Goal: Information Seeking & Learning: Learn about a topic

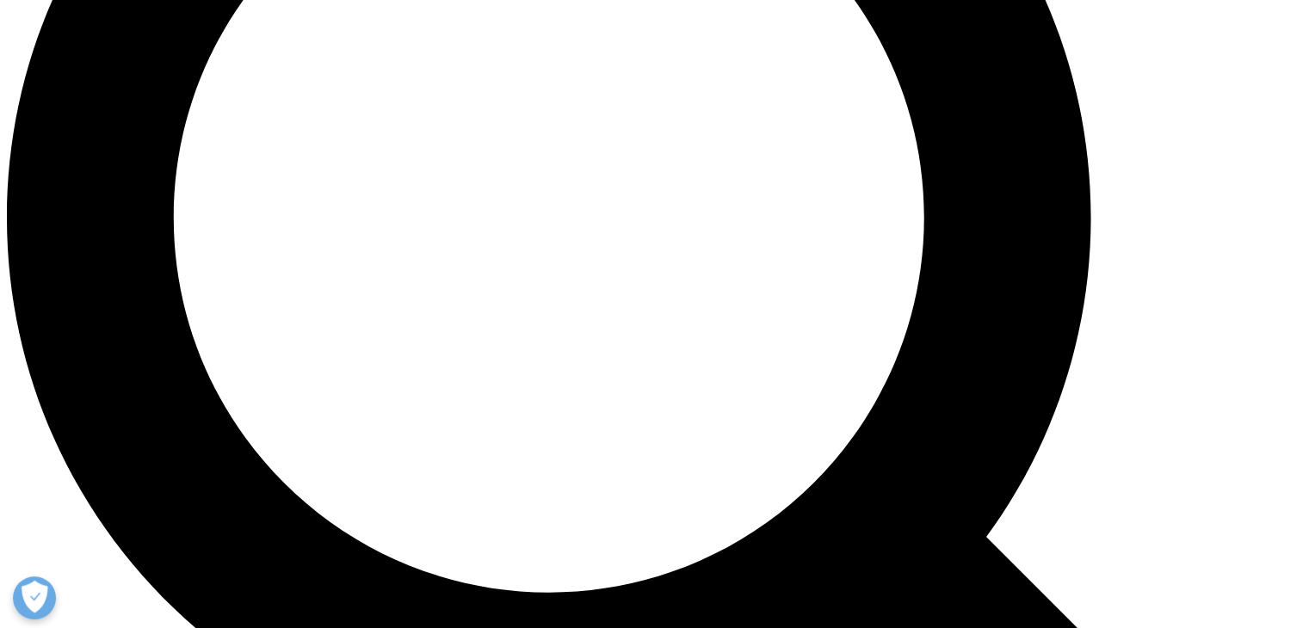
scroll to position [2197, 0]
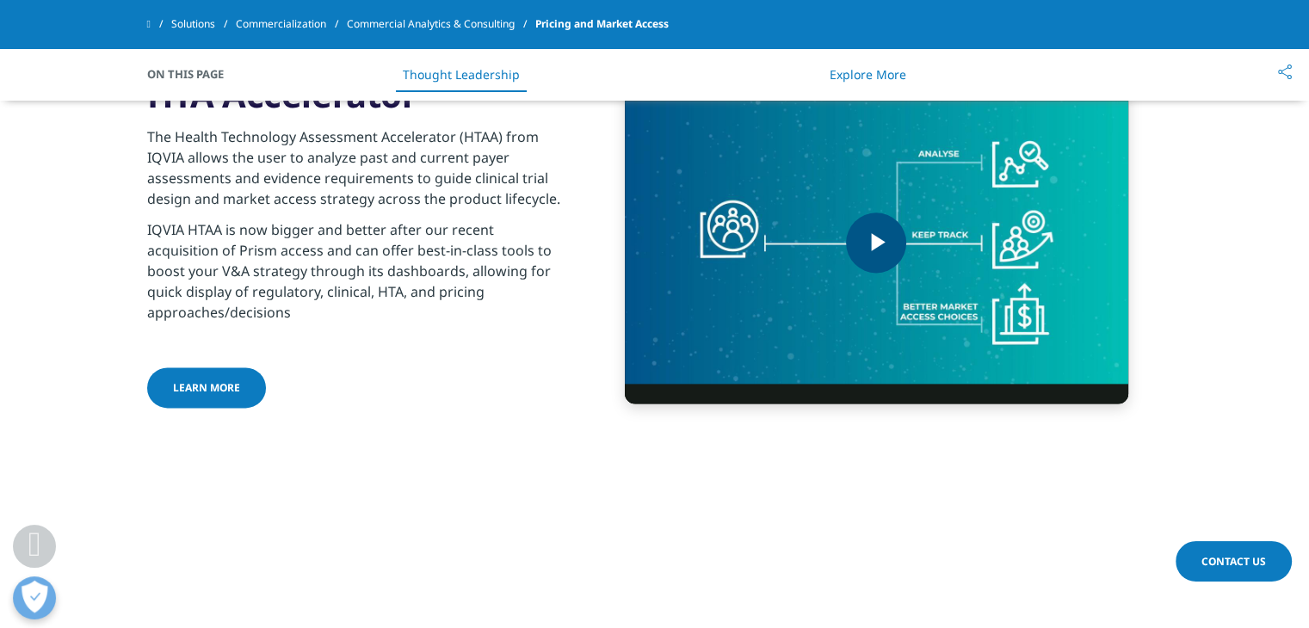
click at [853, 183] on img "Video Player" at bounding box center [876, 242] width 503 height 322
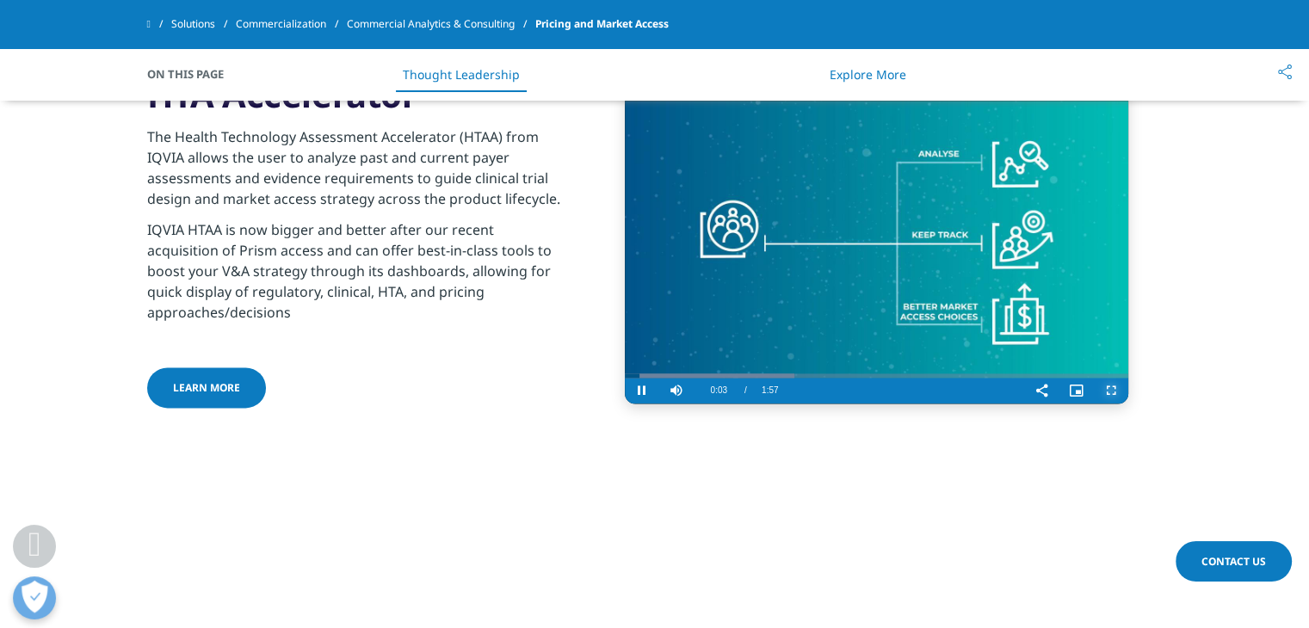
click at [1105, 391] on span "Video Player" at bounding box center [1111, 391] width 34 height 0
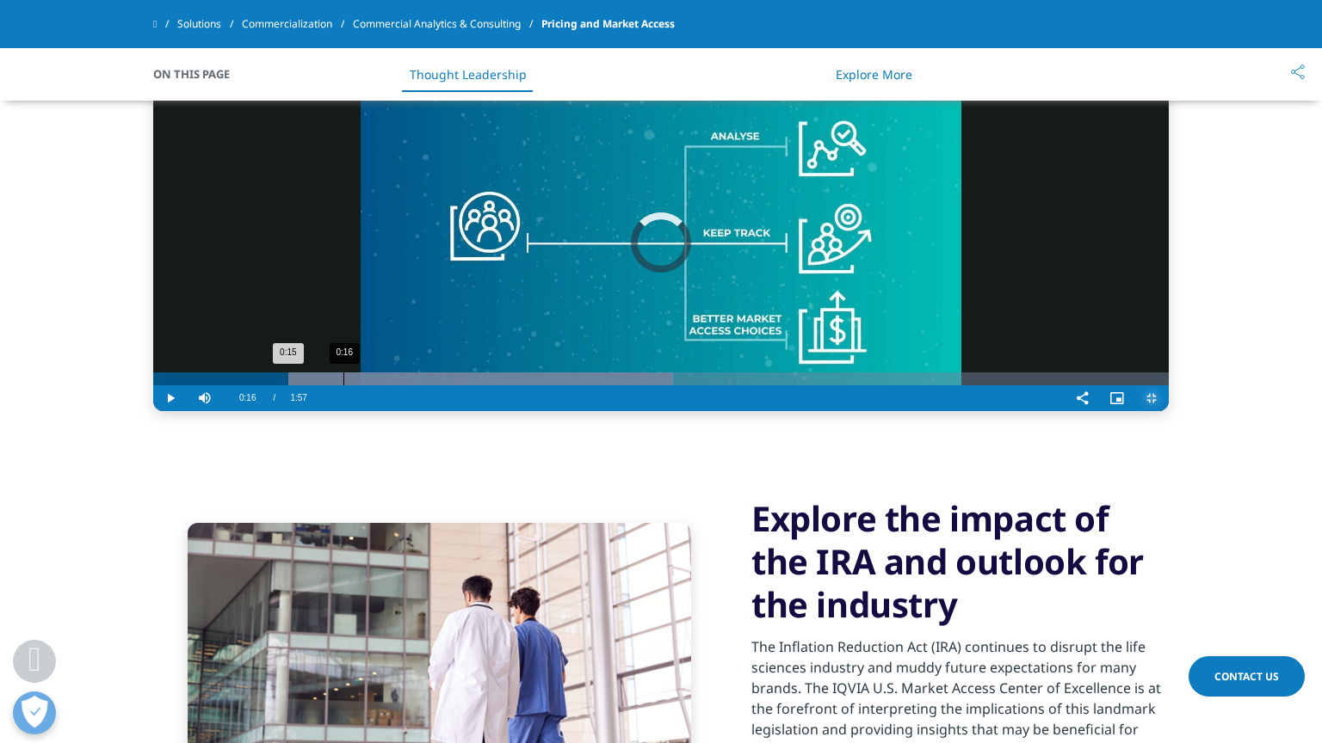
drag, startPoint x: 189, startPoint y: 712, endPoint x: 210, endPoint y: 712, distance: 20.7
click at [195, 385] on div "Loaded : 51.19% 0:16 0:15" at bounding box center [660, 379] width 1015 height 13
click at [375, 385] on div "0:19" at bounding box center [375, 379] width 1 height 13
drag, startPoint x: 251, startPoint y: 712, endPoint x: 261, endPoint y: 712, distance: 9.5
click at [255, 385] on div "Progress Bar" at bounding box center [453, 379] width 601 height 13
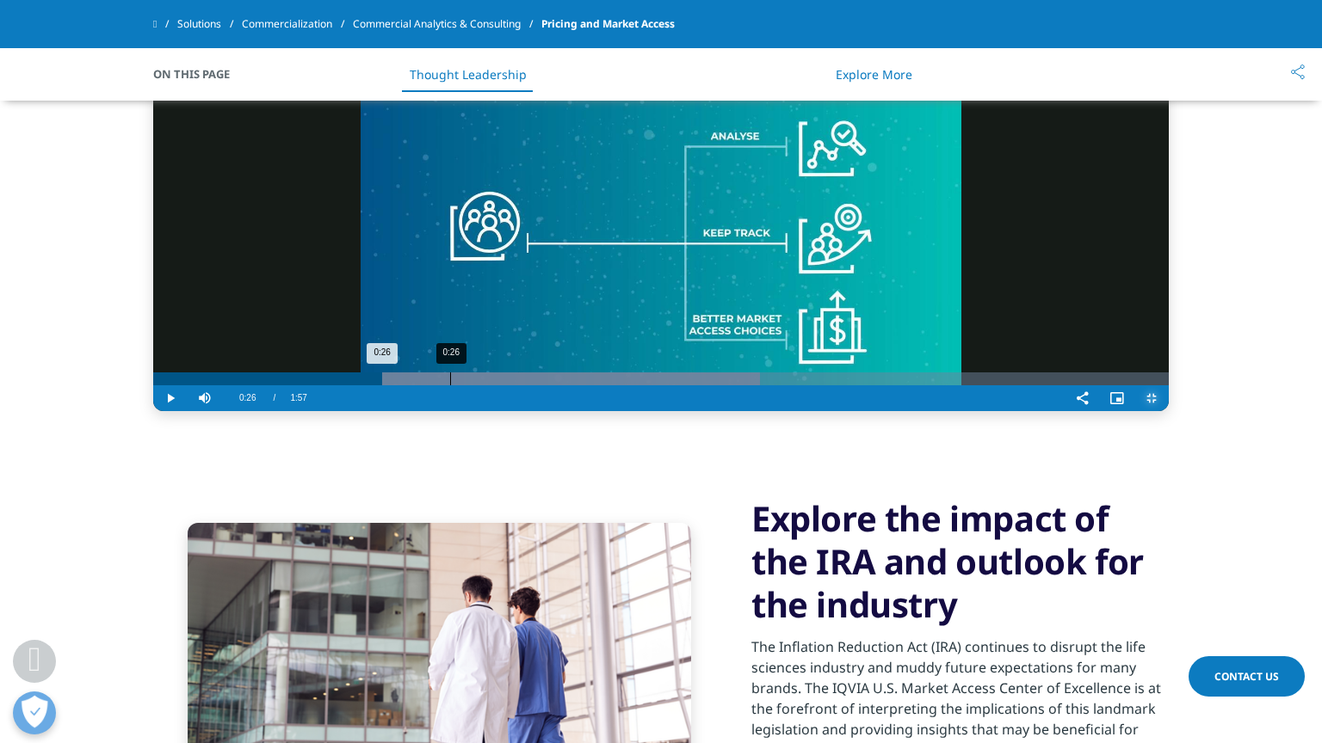
click at [299, 385] on div "Loaded : 59.73% 0:26 0:26" at bounding box center [660, 379] width 1015 height 13
click at [473, 385] on div "0:28" at bounding box center [473, 379] width 1 height 13
drag, startPoint x: 336, startPoint y: 713, endPoint x: 354, endPoint y: 713, distance: 18.1
click at [489, 385] on div "0:29" at bounding box center [489, 379] width 1 height 13
click at [564, 385] on div "0:36" at bounding box center [564, 379] width 1 height 13
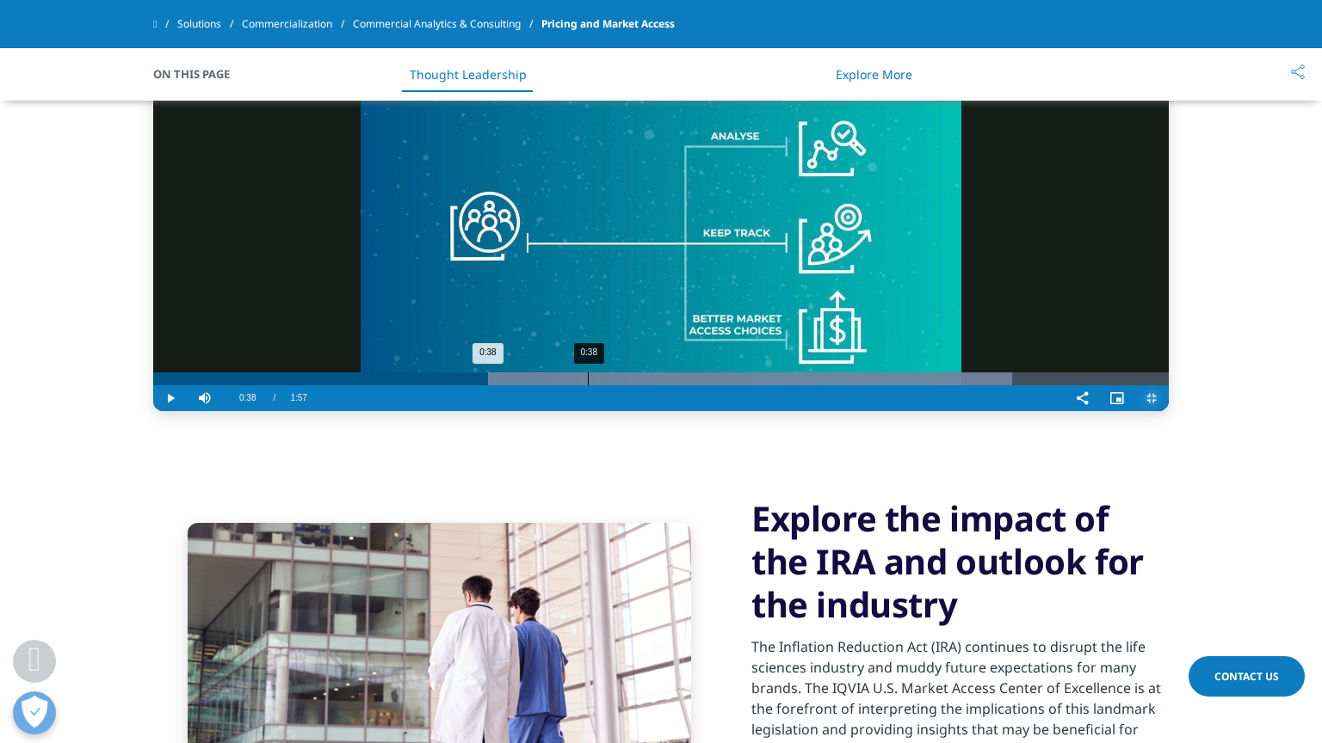
click at [588, 385] on div "0:38" at bounding box center [588, 379] width 1 height 13
click at [642, 385] on div "0:43" at bounding box center [642, 379] width 1 height 13
drag, startPoint x: 517, startPoint y: 706, endPoint x: 537, endPoint y: 706, distance: 19.8
click at [523, 385] on div "Loaded : 93.05% 0:45 0:43" at bounding box center [660, 379] width 1015 height 13
click at [690, 385] on div "0:47" at bounding box center [690, 379] width 1 height 13
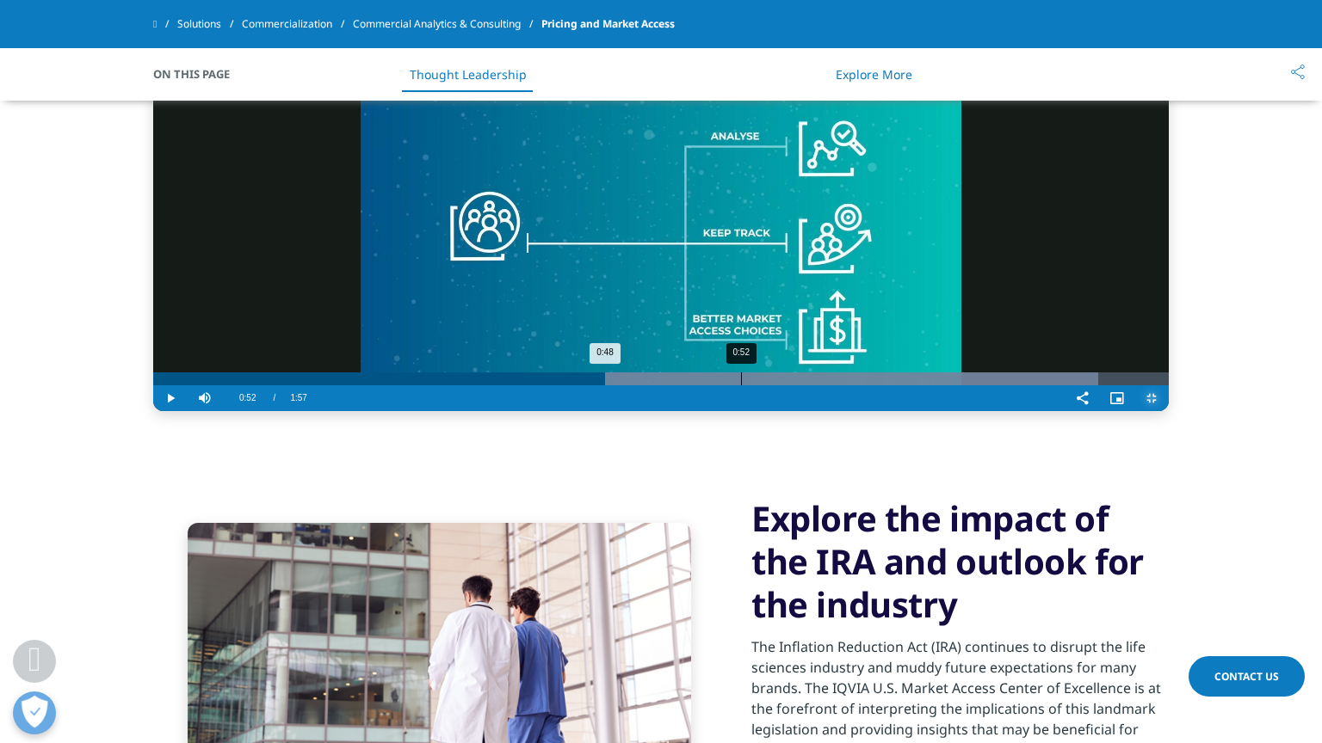
click at [741, 385] on div "0:52" at bounding box center [741, 379] width 1 height 13
drag, startPoint x: 626, startPoint y: 705, endPoint x: 639, endPoint y: 706, distance: 12.9
click at [630, 385] on div "Loaded : 93.05% 0:55 0:52" at bounding box center [660, 379] width 1015 height 13
click at [658, 385] on div "Loaded : 93.05% 0:58 0:55" at bounding box center [660, 379] width 1015 height 13
click at [865, 385] on div "1:03" at bounding box center [865, 379] width 1 height 13
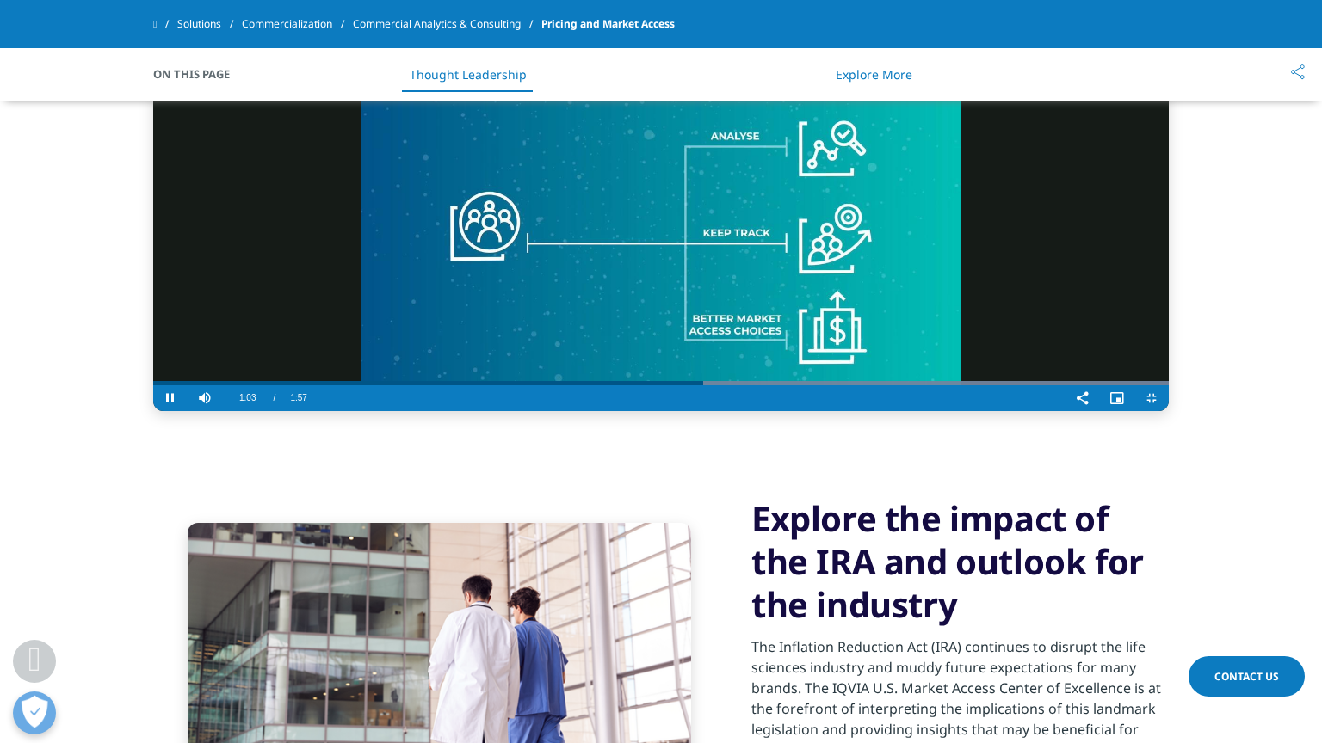
click at [788, 411] on video "Video Player" at bounding box center [660, 242] width 1015 height 338
click at [771, 411] on video "Video Player" at bounding box center [660, 242] width 1015 height 338
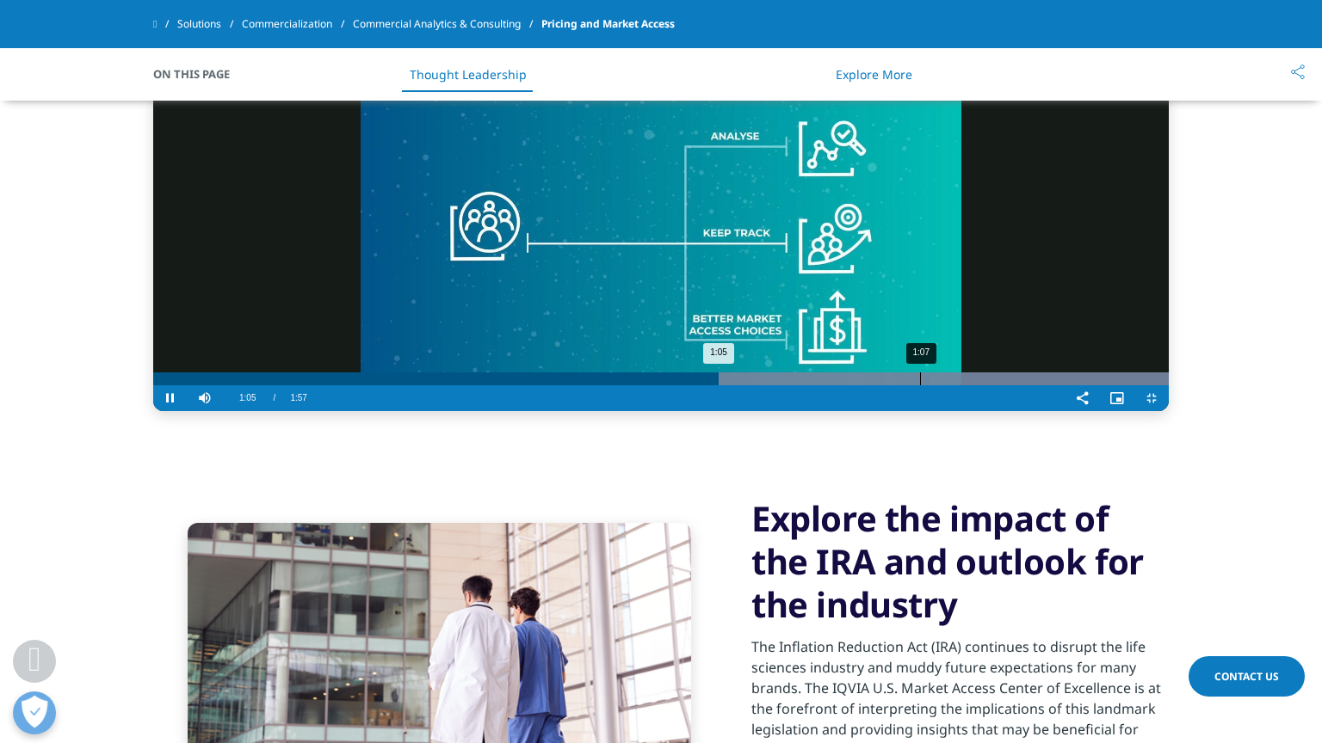
click at [920, 385] on div "1:07" at bounding box center [920, 379] width 1 height 13
click at [959, 385] on div "1:11" at bounding box center [959, 379] width 1 height 13
click at [843, 385] on div "Loaded : 100.00% 1:14 1:11" at bounding box center [660, 379] width 1015 height 13
drag, startPoint x: 863, startPoint y: 709, endPoint x: 906, endPoint y: 709, distance: 43.0
click at [876, 385] on div "Loaded : 100.00% 1:16 1:15" at bounding box center [660, 379] width 1015 height 13
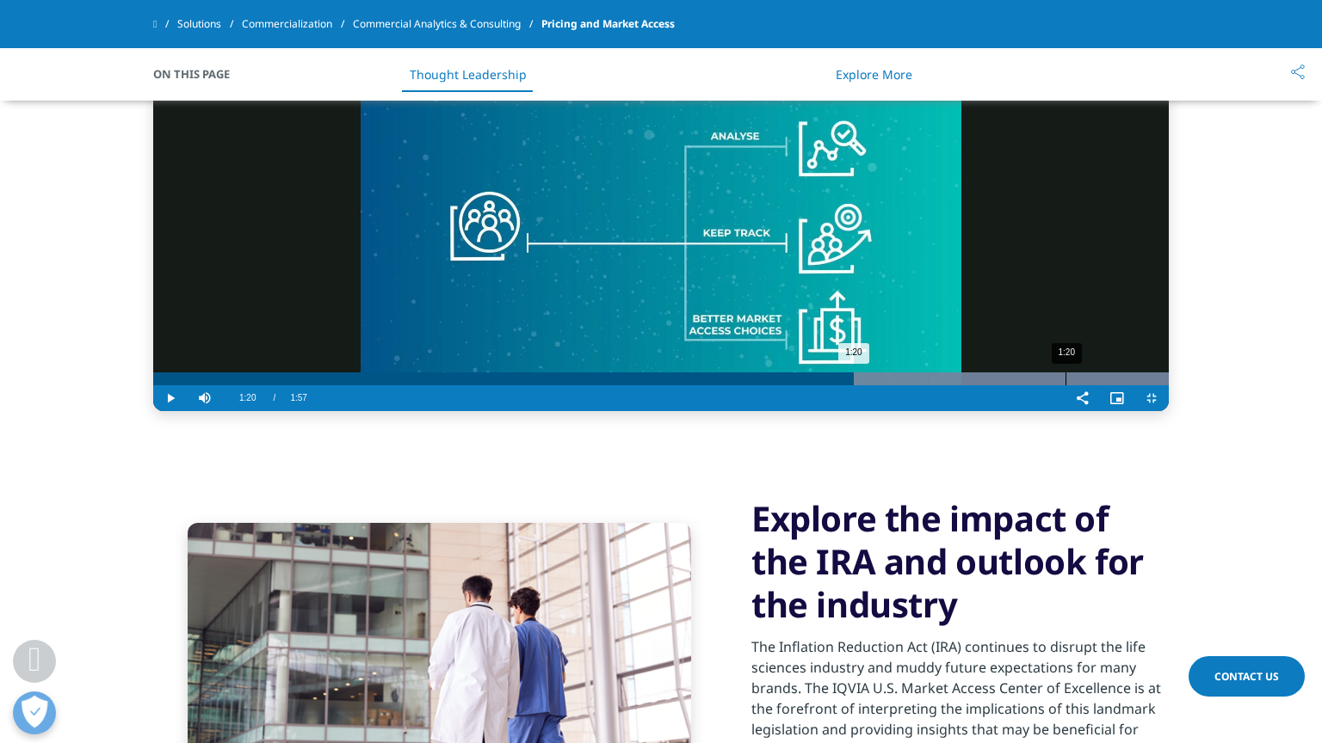
drag, startPoint x: 911, startPoint y: 709, endPoint x: 953, endPoint y: 729, distance: 46.6
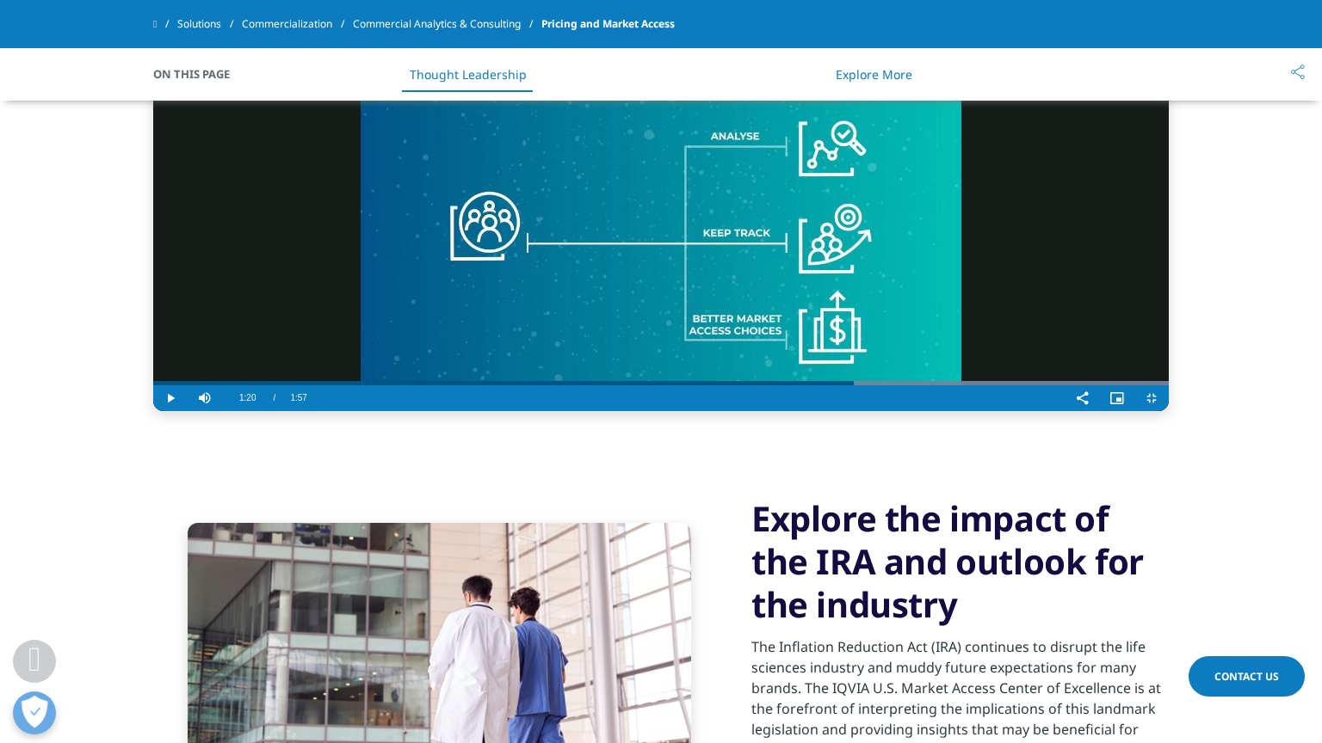
click at [912, 385] on div "Loaded : 100.00% 1:20 1:20" at bounding box center [660, 383] width 1015 height 4
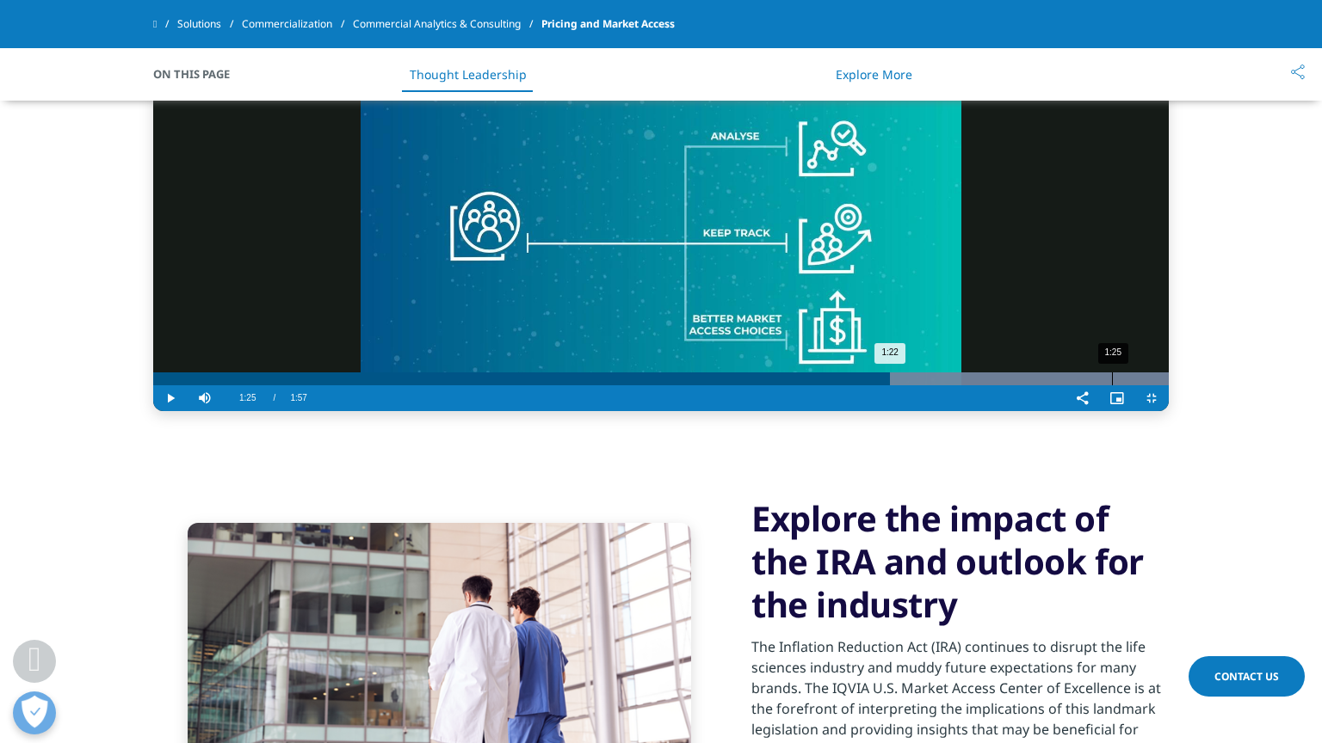
drag, startPoint x: 959, startPoint y: 715, endPoint x: 990, endPoint y: 714, distance: 31.8
click at [963, 385] on div "Loaded : 100.00% 1:25 1:22" at bounding box center [660, 379] width 1015 height 13
click at [1015, 385] on div "Progress Bar" at bounding box center [771, 379] width 796 height 13
click at [1230, 385] on div "1:35" at bounding box center [1230, 379] width 1 height 13
click at [1126, 385] on div "Loaded : 100.00% 1:40 1:36" at bounding box center [660, 379] width 1015 height 13
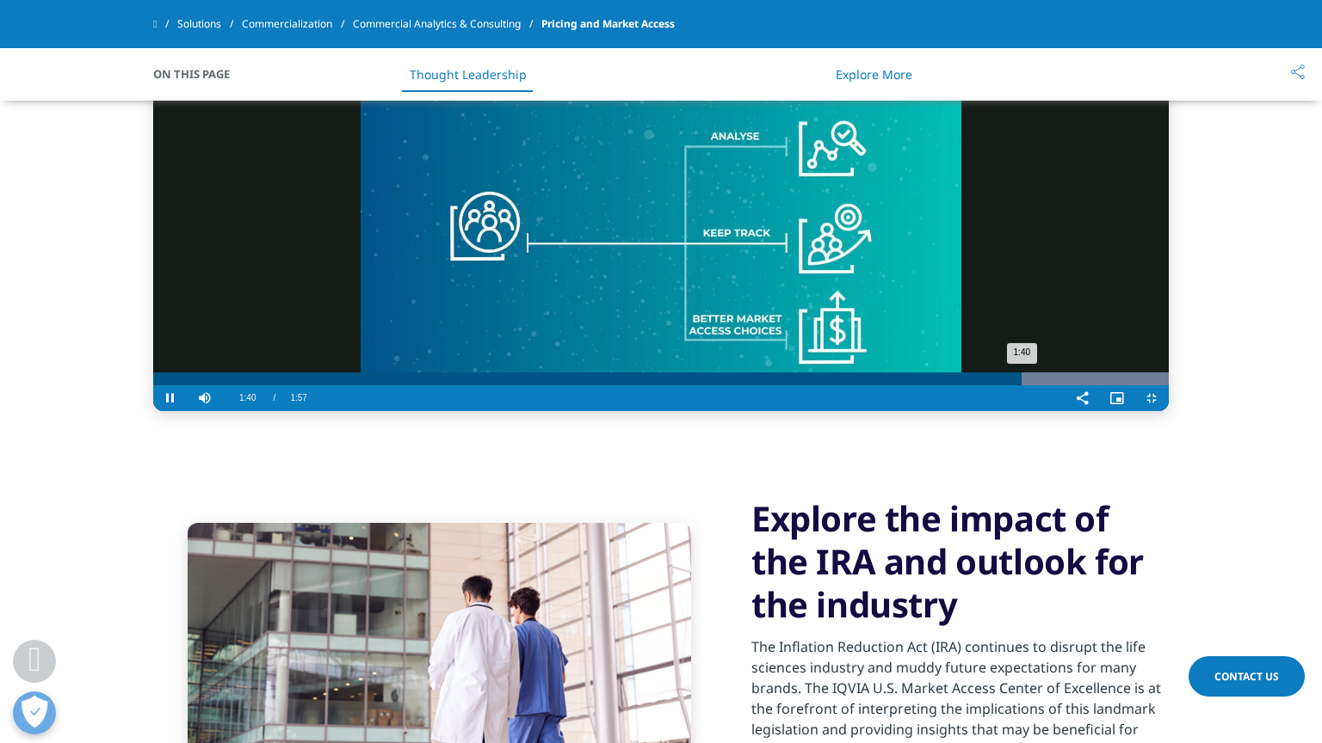
click at [1169, 385] on div "Progress Bar" at bounding box center [771, 379] width 796 height 13
click at [1308, 385] on div "1:44" at bounding box center [1329, 379] width 1 height 13
click at [1037, 385] on div "1:42" at bounding box center [595, 379] width 884 height 13
click at [1152, 385] on div "Loaded : 100.00% 1:42 1:46" at bounding box center [660, 379] width 1015 height 13
click at [1302, 385] on div "1:41" at bounding box center [1302, 379] width 1 height 13
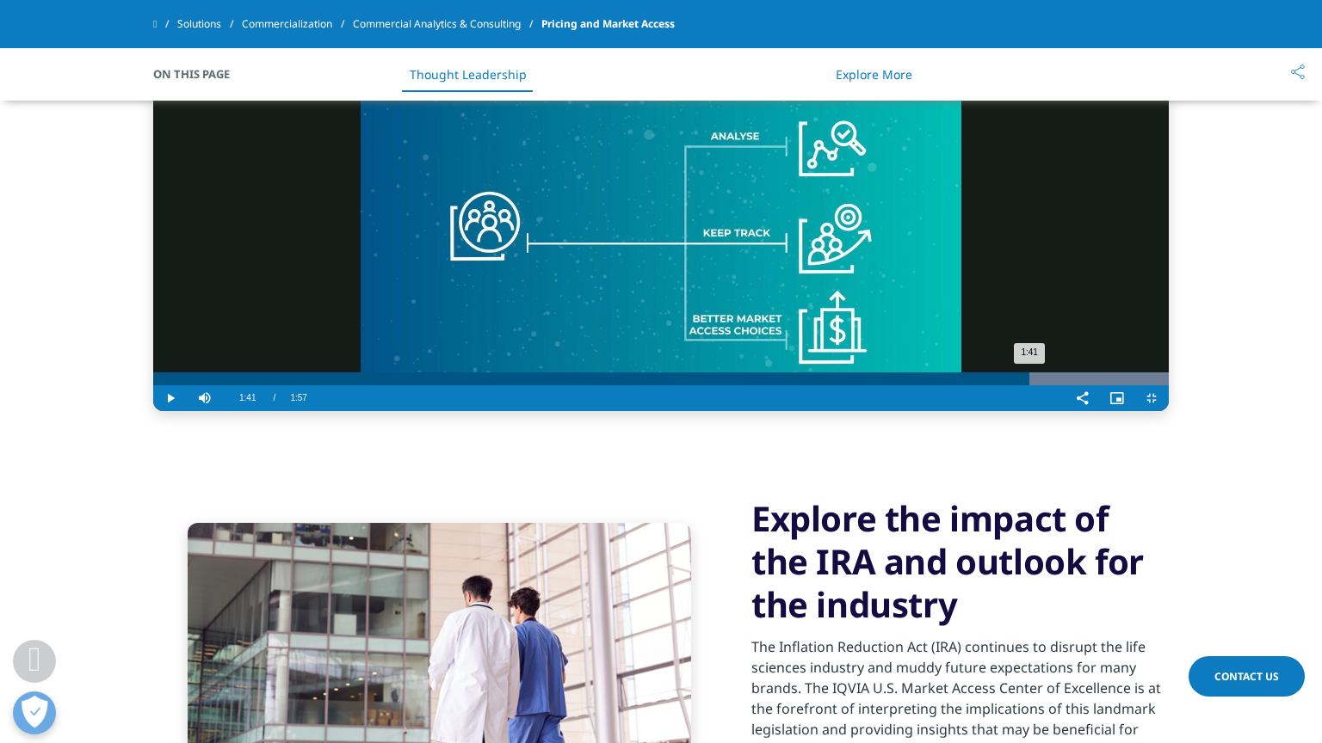
click at [1029, 385] on div "1:41" at bounding box center [591, 379] width 876 height 13
click at [1132, 385] on div "Loaded : 100.00% 1:40 1:48" at bounding box center [660, 379] width 1015 height 13
drag, startPoint x: 1143, startPoint y: 710, endPoint x: 1163, endPoint y: 708, distance: 20.7
click at [1296, 385] on div "1:41" at bounding box center [1296, 379] width 1 height 13
click at [1169, 385] on div "Progress Bar" at bounding box center [771, 379] width 796 height 13
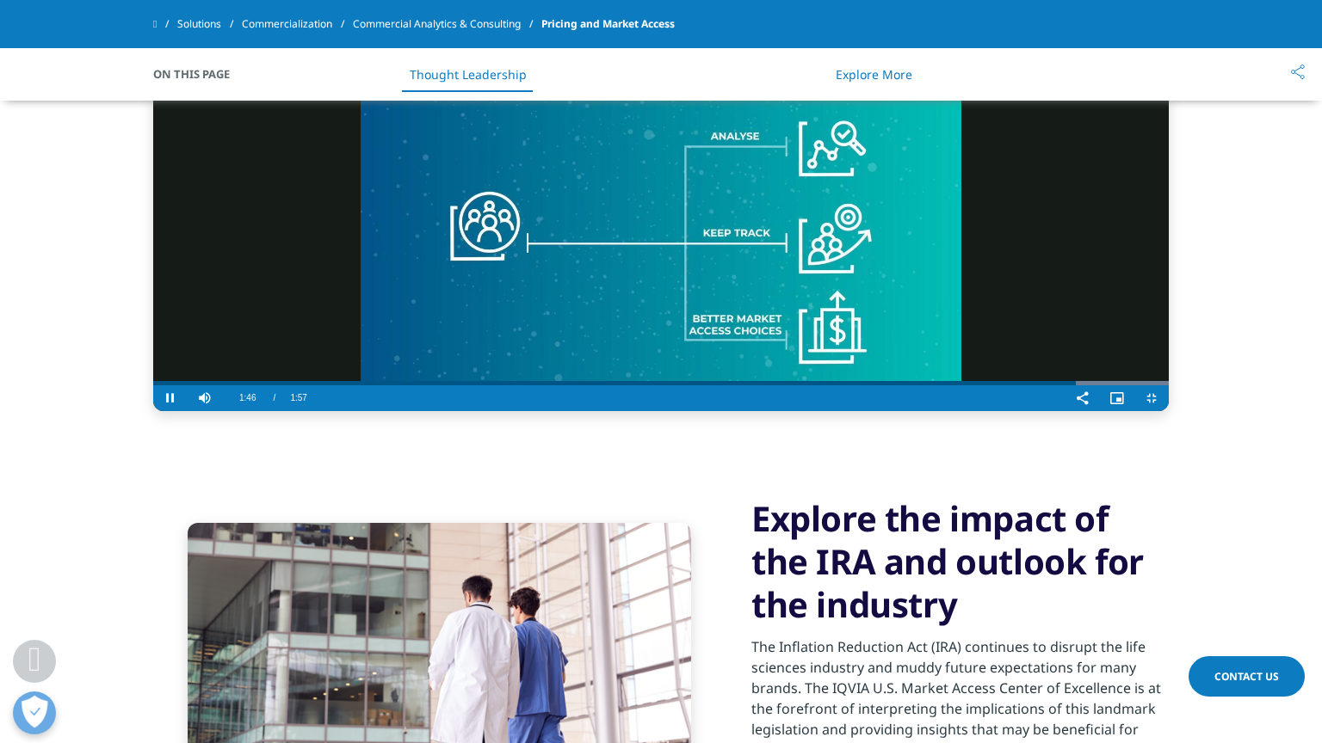
click at [1169, 411] on video "Video Player" at bounding box center [660, 242] width 1015 height 338
click at [1132, 411] on video "Video Player" at bounding box center [660, 242] width 1015 height 338
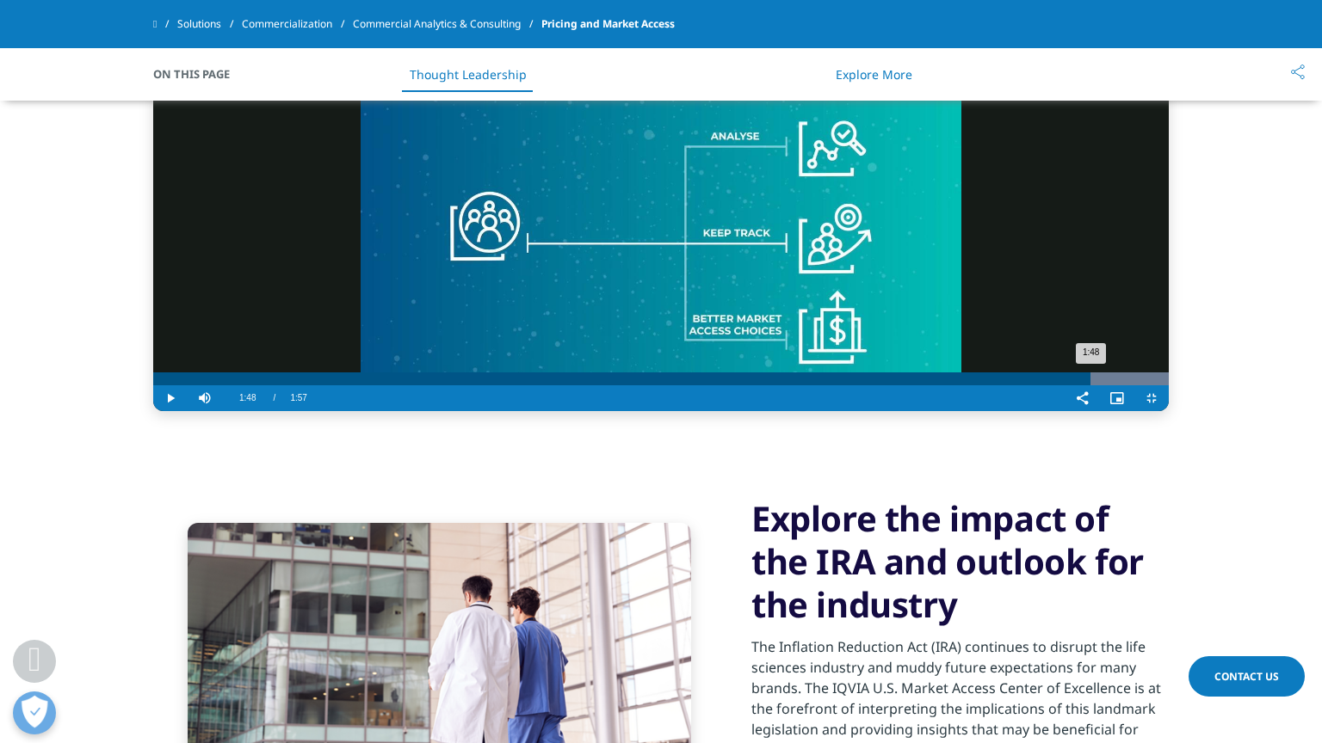
drag, startPoint x: 1219, startPoint y: 715, endPoint x: 1232, endPoint y: 712, distance: 13.2
drag, startPoint x: 1240, startPoint y: 710, endPoint x: 1256, endPoint y: 709, distance: 16.4
click at [1169, 385] on div "Loaded : 100.00% 1:50 1:50" at bounding box center [660, 379] width 1015 height 13
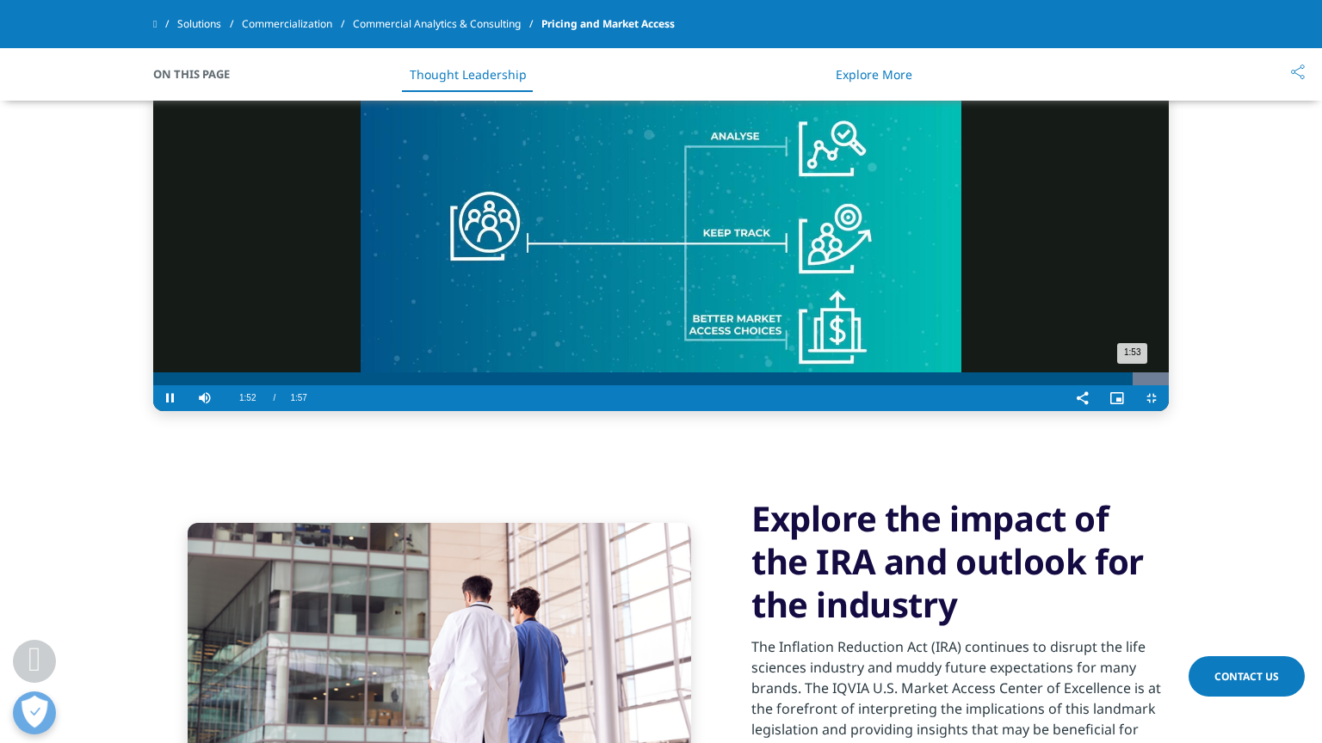
click at [1169, 385] on div "Loaded : 100.00% 1:54 1:53" at bounding box center [660, 379] width 1015 height 13
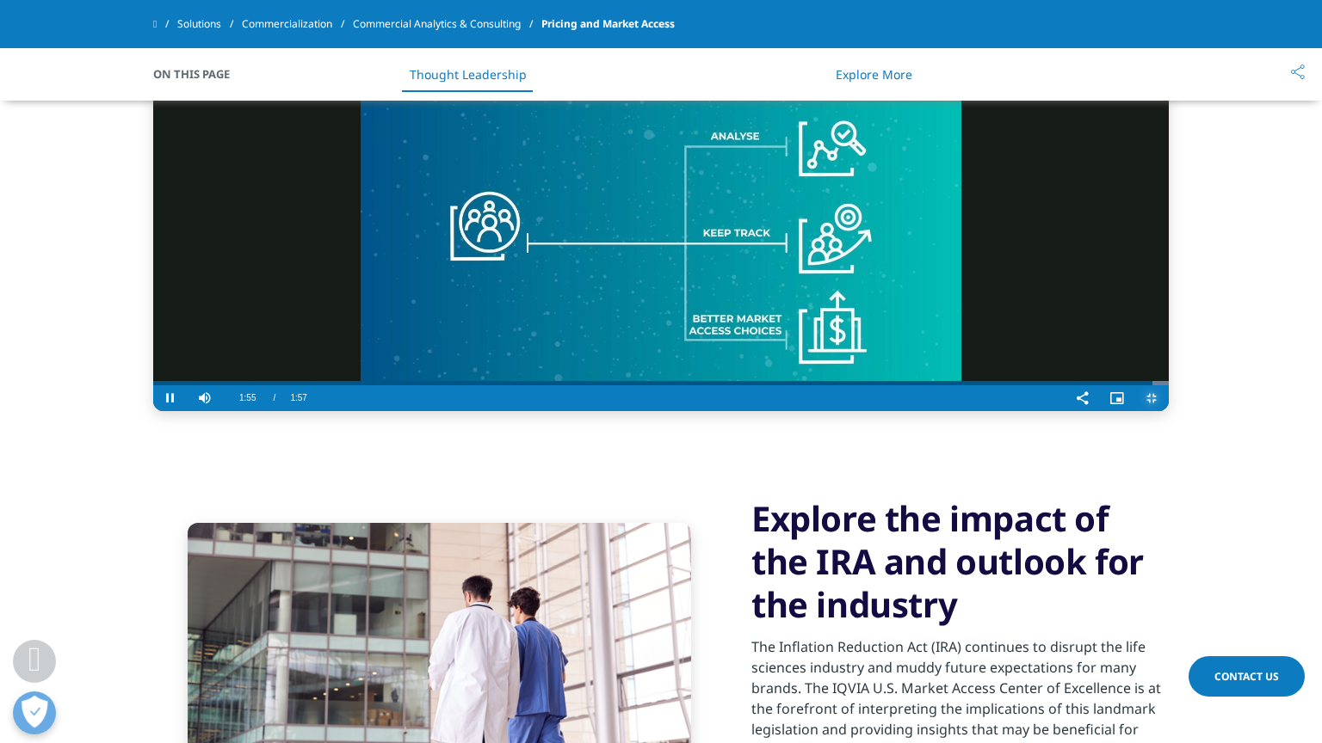
click at [1169, 398] on span "Video Player" at bounding box center [1151, 398] width 34 height 0
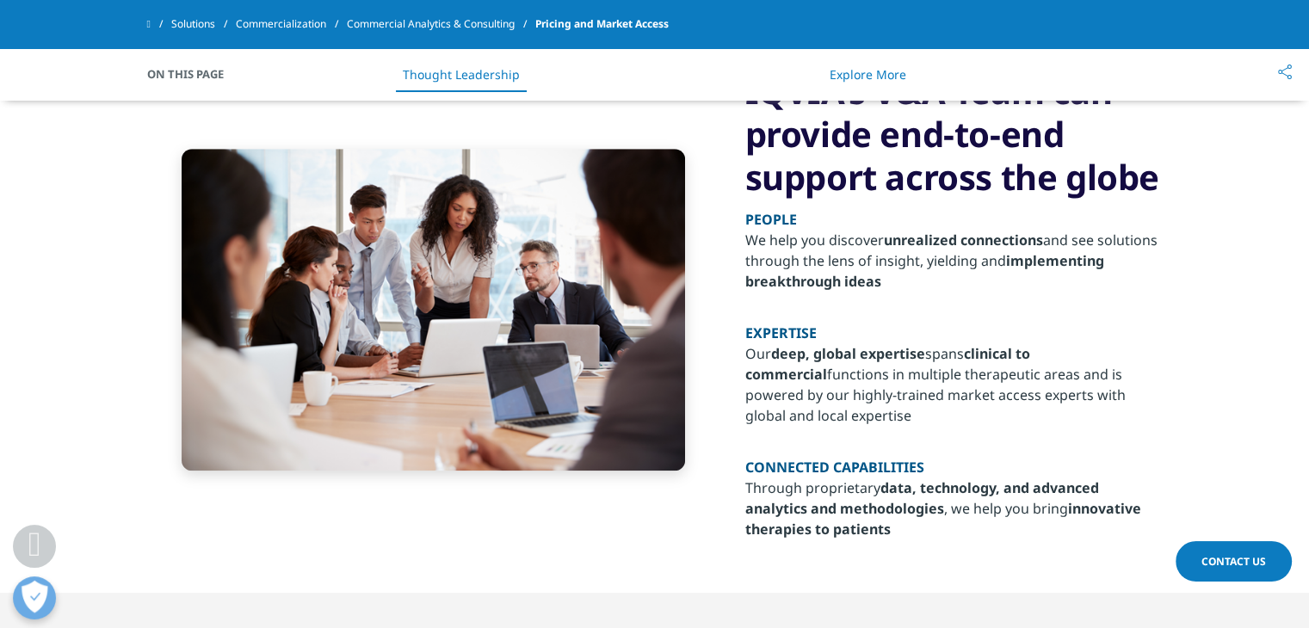
scroll to position [0, 0]
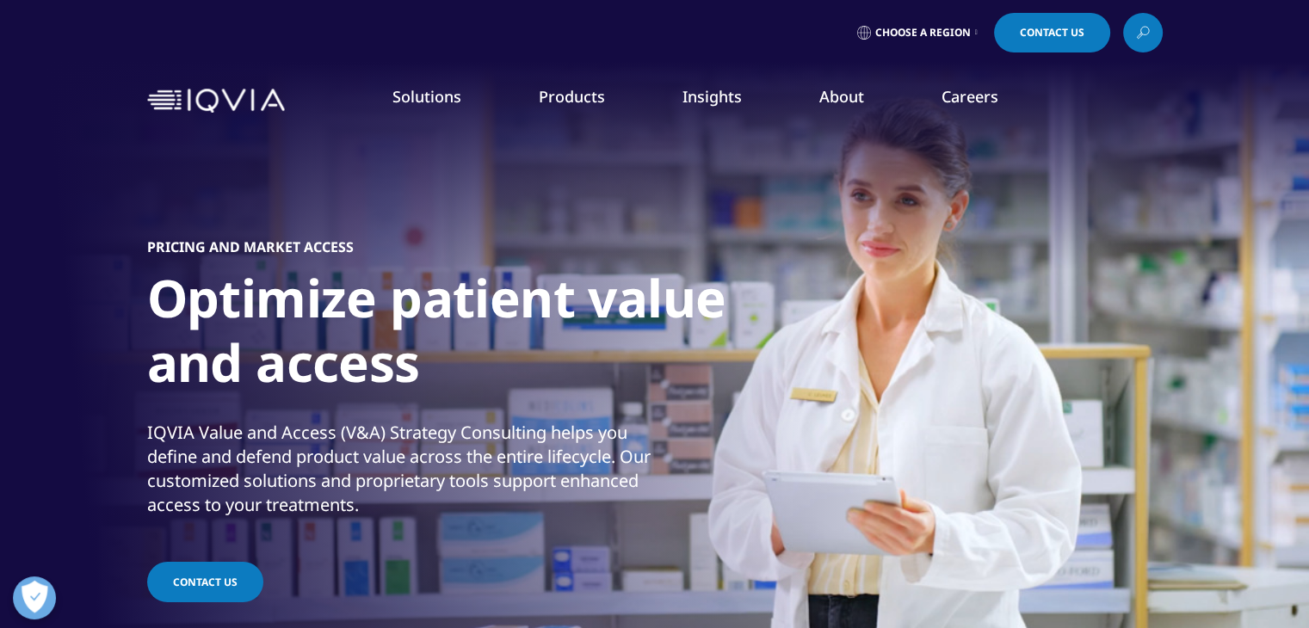
click at [896, 37] on span "Choose a Region" at bounding box center [923, 33] width 96 height 14
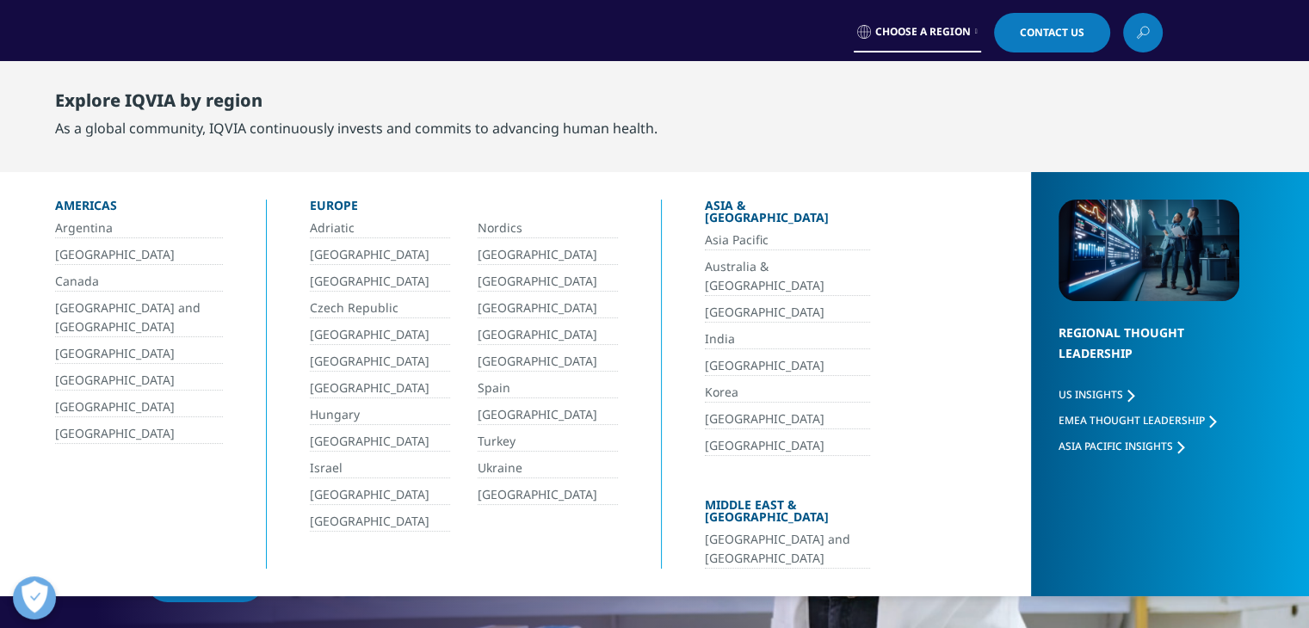
click at [737, 530] on link "[GEOGRAPHIC_DATA] and [GEOGRAPHIC_DATA]" at bounding box center [787, 549] width 165 height 39
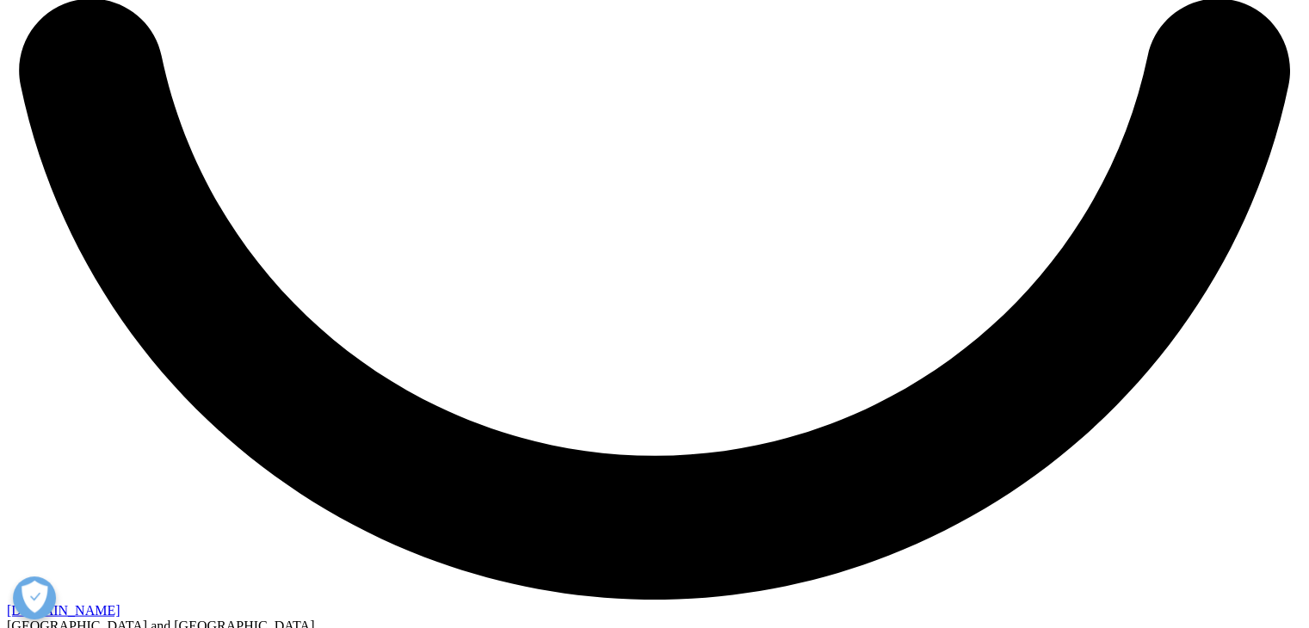
scroll to position [2767, 0]
